Goal: Complete application form

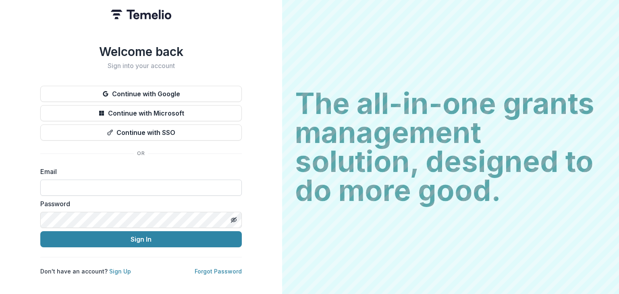
drag, startPoint x: 0, startPoint y: 0, endPoint x: 86, endPoint y: 185, distance: 204.0
click at [86, 185] on input at bounding box center [140, 188] width 201 height 16
type input "**********"
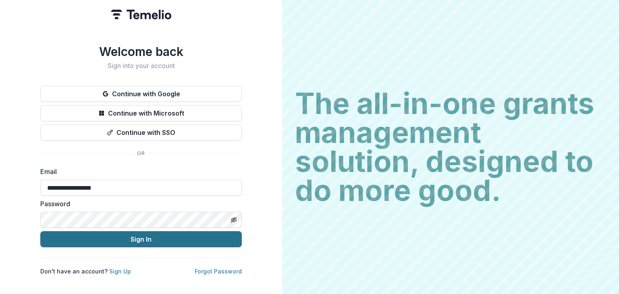
click at [116, 239] on button "Sign In" at bounding box center [140, 239] width 201 height 16
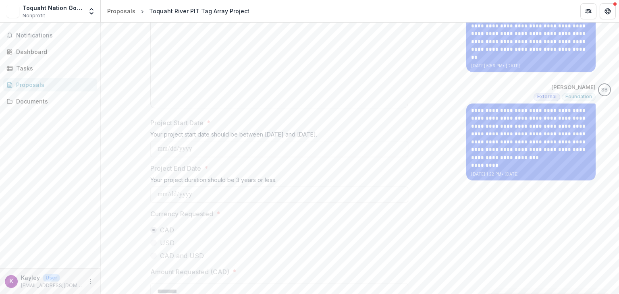
scroll to position [629, 0]
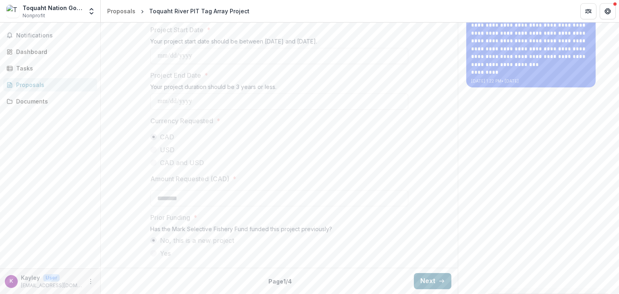
click at [416, 279] on button "Next" at bounding box center [432, 281] width 37 height 16
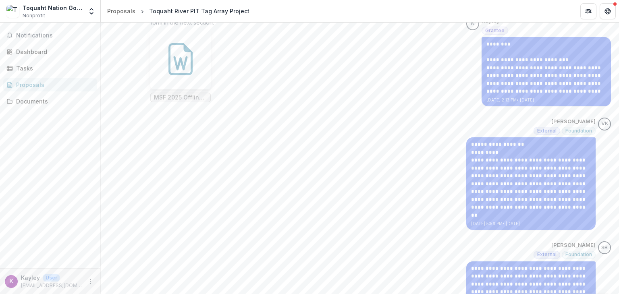
scroll to position [366, 0]
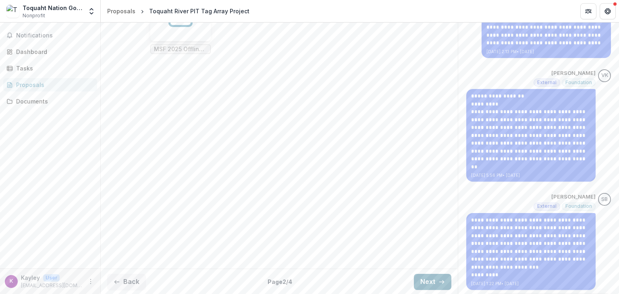
click at [426, 285] on button "Next" at bounding box center [432, 282] width 37 height 16
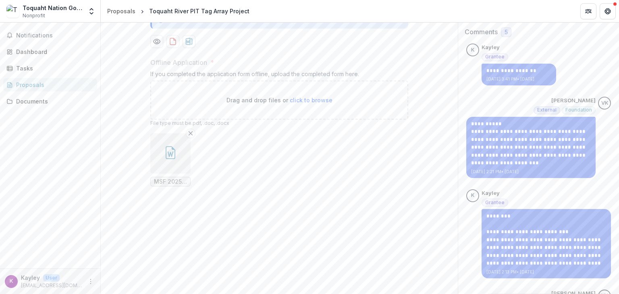
scroll to position [121, 0]
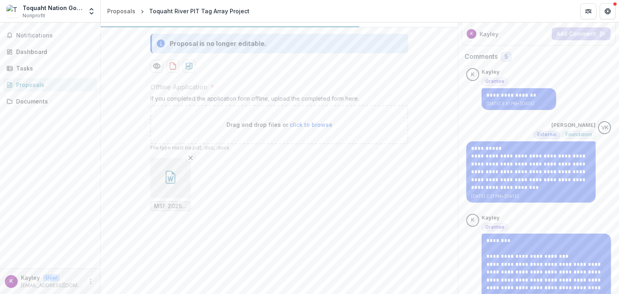
click at [312, 128] on span "click to browse" at bounding box center [311, 124] width 43 height 7
click at [295, 144] on div "Drag and drop files or click to browse" at bounding box center [279, 124] width 258 height 39
click at [298, 128] on span "click to browse" at bounding box center [311, 124] width 43 height 7
click at [321, 128] on span "click to browse" at bounding box center [311, 124] width 43 height 7
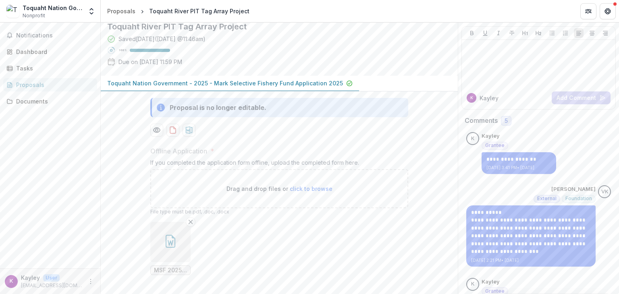
scroll to position [0, 0]
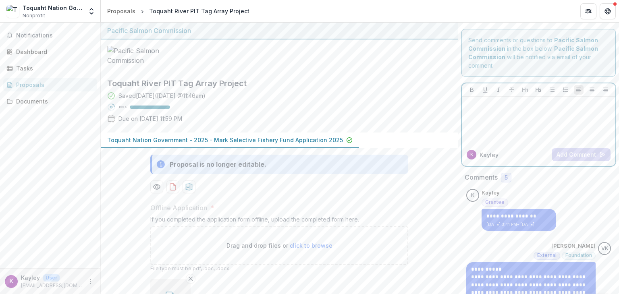
click at [528, 122] on div at bounding box center [538, 120] width 147 height 40
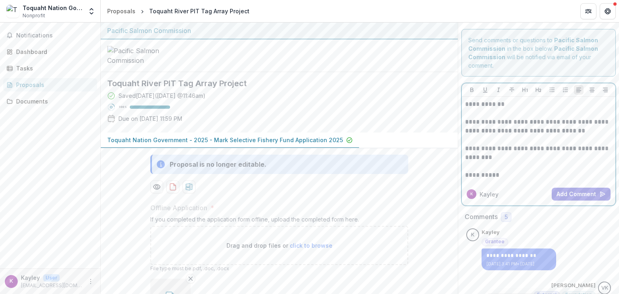
click at [585, 147] on p "**********" at bounding box center [538, 153] width 147 height 18
click at [580, 192] on button "Add Comment" at bounding box center [580, 194] width 59 height 13
